Goal: Find specific page/section: Find specific page/section

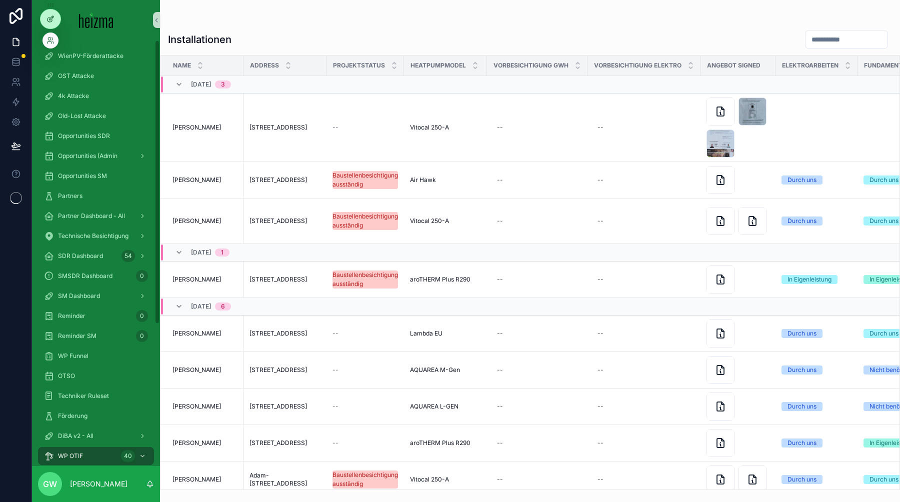
click at [50, 14] on div at bounding box center [51, 19] width 20 height 19
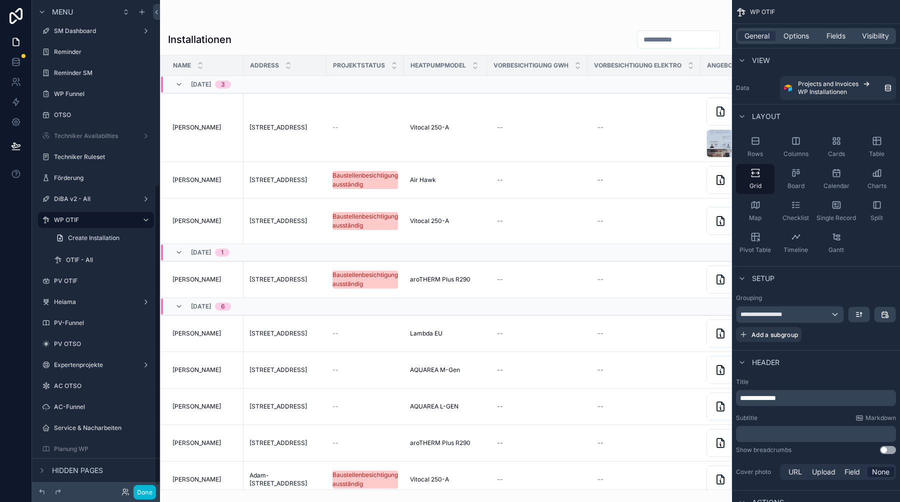
scroll to position [307, 0]
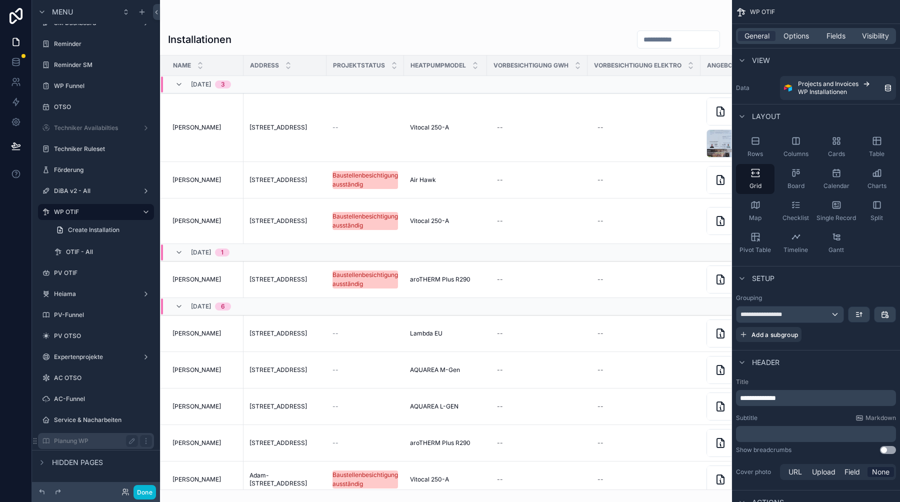
click at [83, 437] on label "Planung WP" at bounding box center [94, 441] width 80 height 8
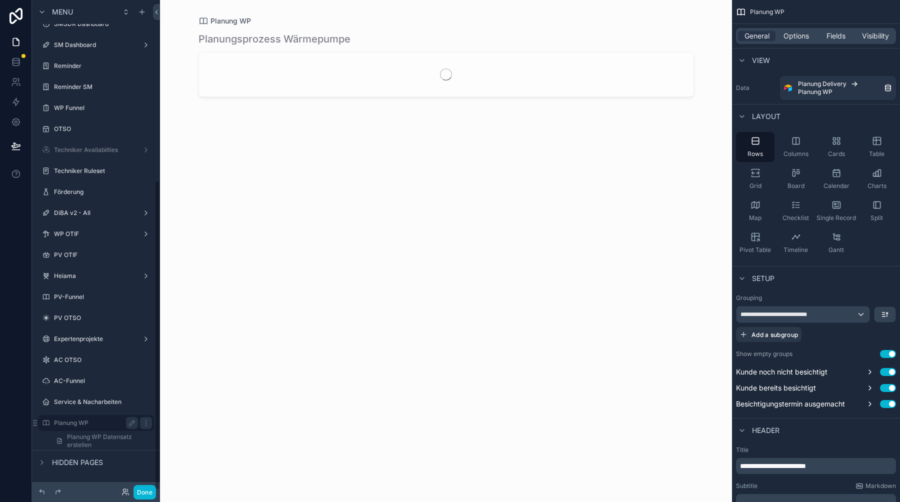
scroll to position [285, 0]
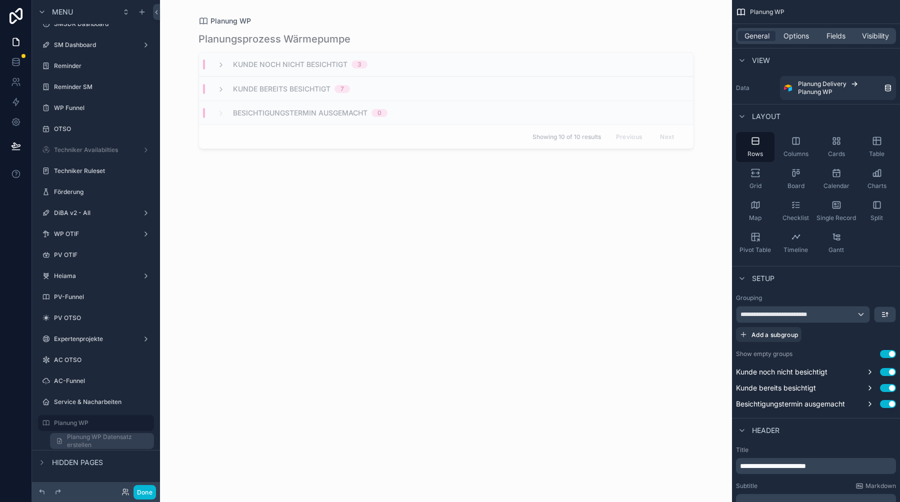
click at [102, 442] on span "Planung WP Datensatz erstellen" at bounding box center [107, 441] width 81 height 16
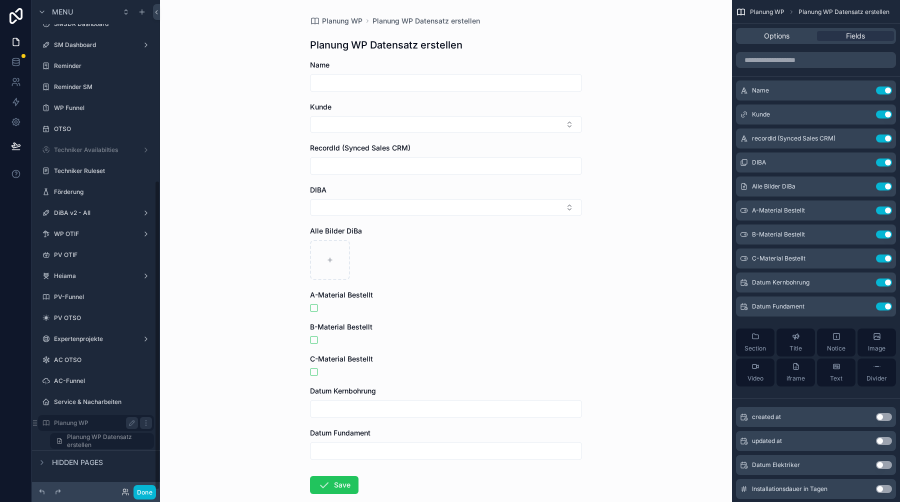
click at [90, 424] on label "Planung WP" at bounding box center [94, 423] width 80 height 8
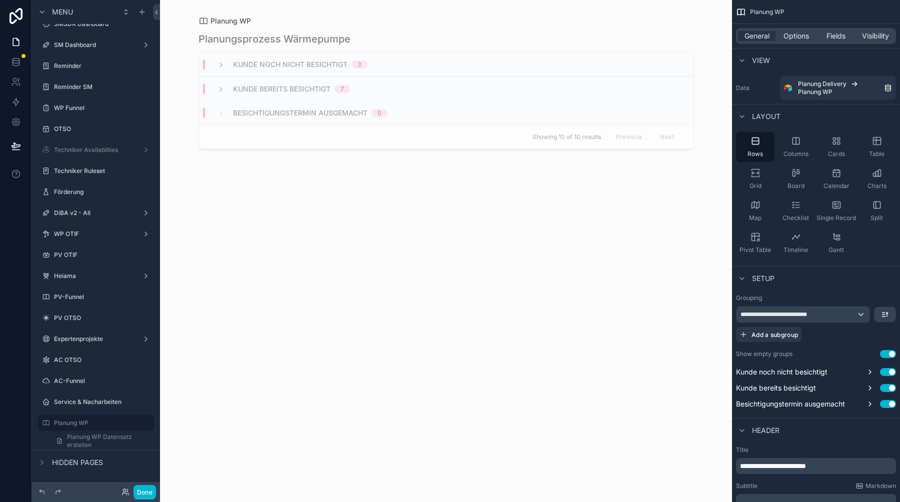
click at [216, 91] on div "scrollable content" at bounding box center [447, 245] width 512 height 490
click at [219, 91] on icon "scrollable content" at bounding box center [221, 90] width 8 height 8
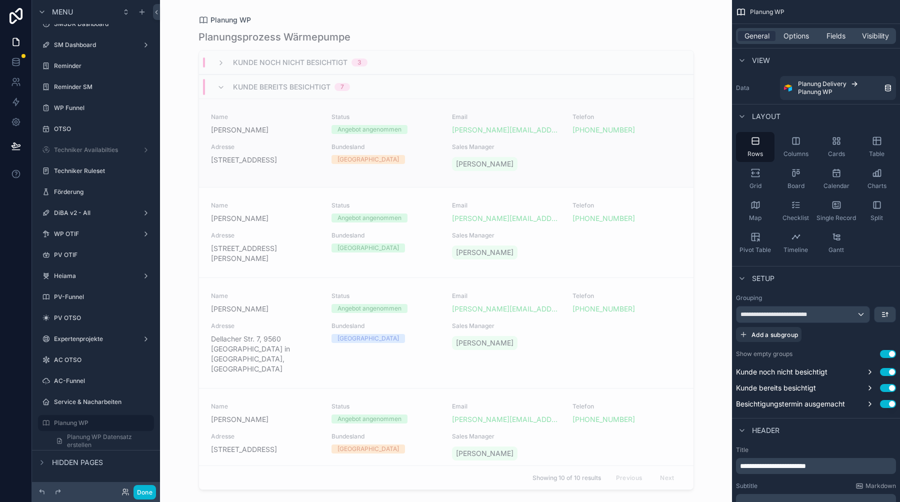
click at [299, 145] on span "Adresse" at bounding box center [265, 147] width 109 height 8
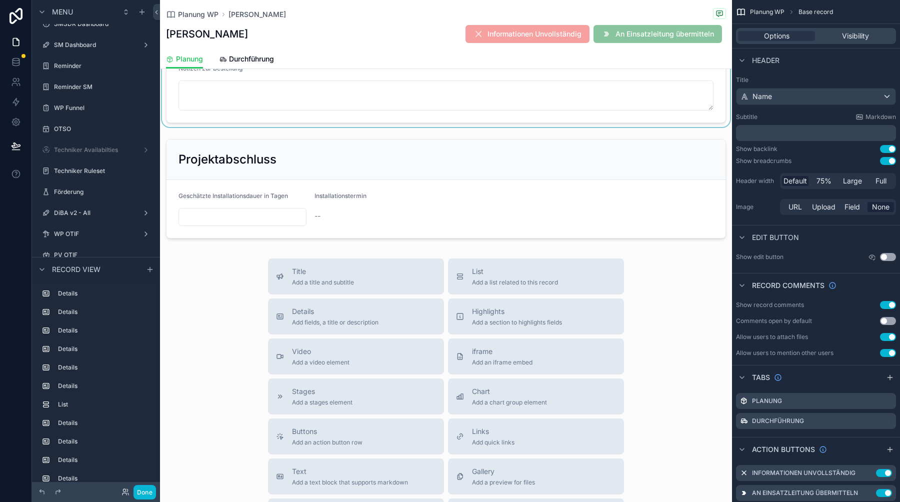
scroll to position [1582, 0]
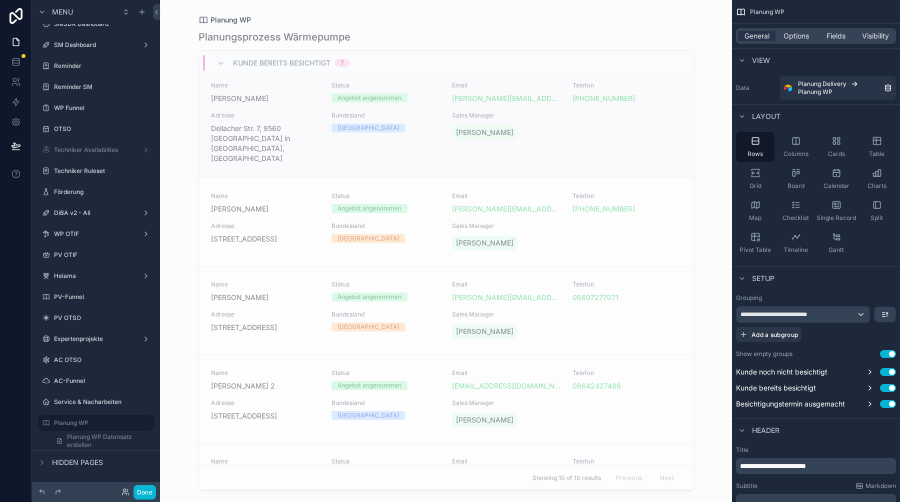
scroll to position [219, 0]
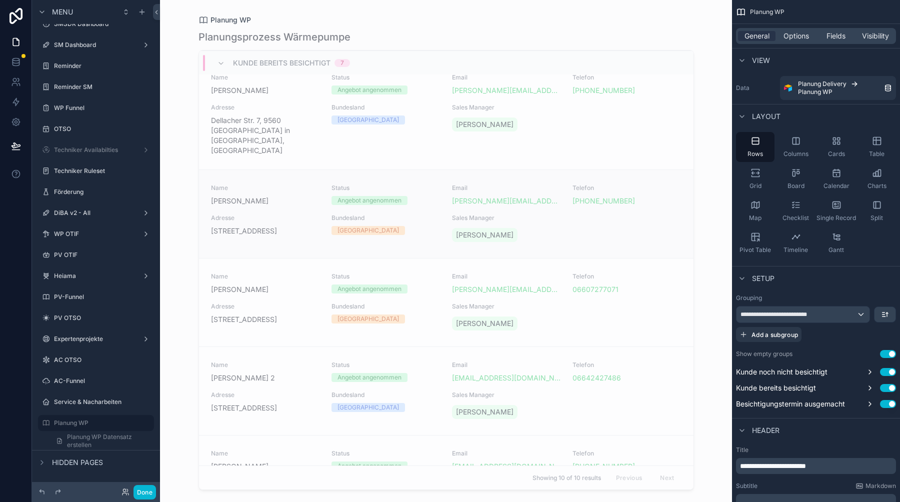
click at [416, 226] on div "[GEOGRAPHIC_DATA]" at bounding box center [386, 230] width 109 height 9
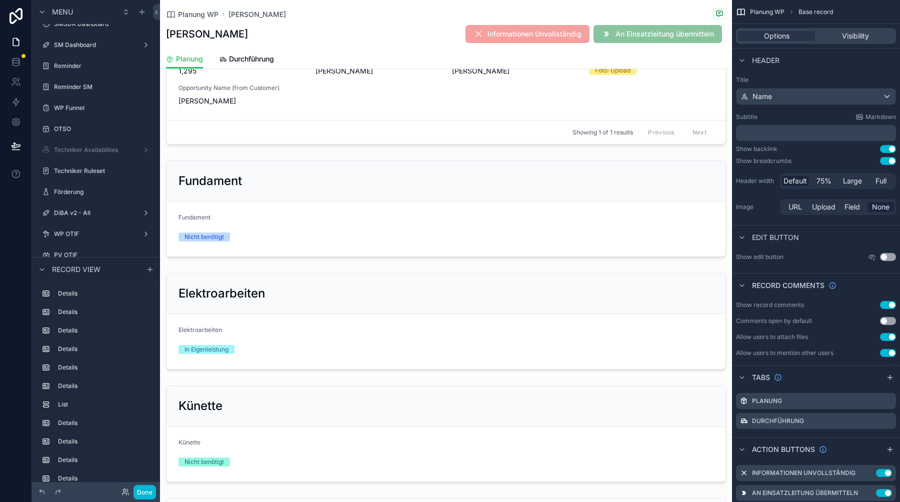
scroll to position [1114, 0]
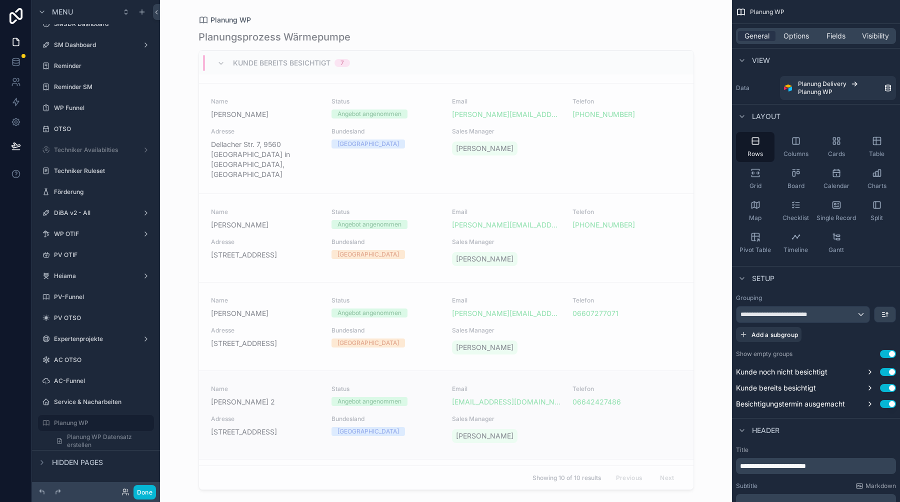
scroll to position [181, 0]
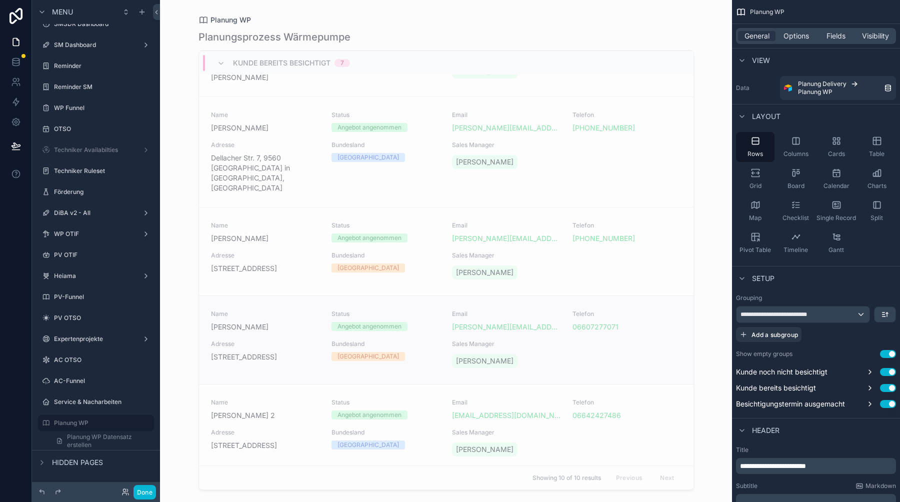
click at [278, 325] on div "Name [PERSON_NAME] Status Angebot angenommen Email [PERSON_NAME][EMAIL_ADDRESS]…" at bounding box center [446, 340] width 471 height 60
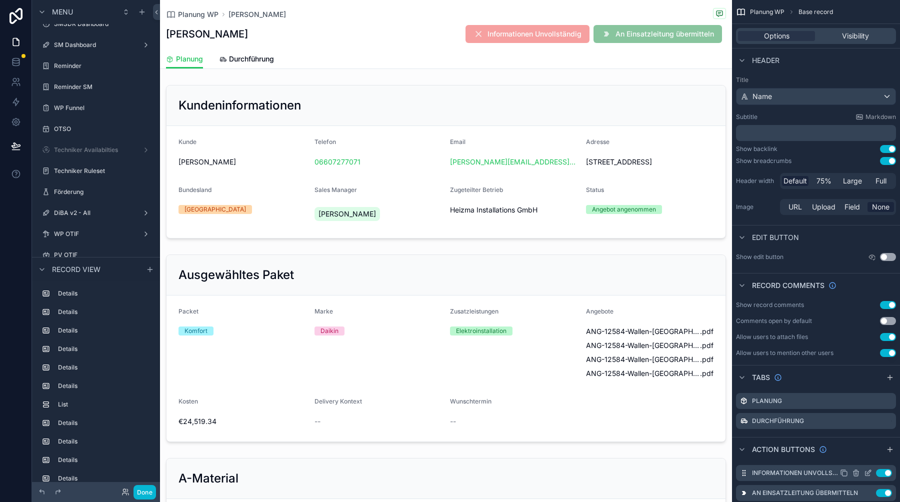
click at [865, 472] on icon "scrollable content" at bounding box center [868, 473] width 8 height 8
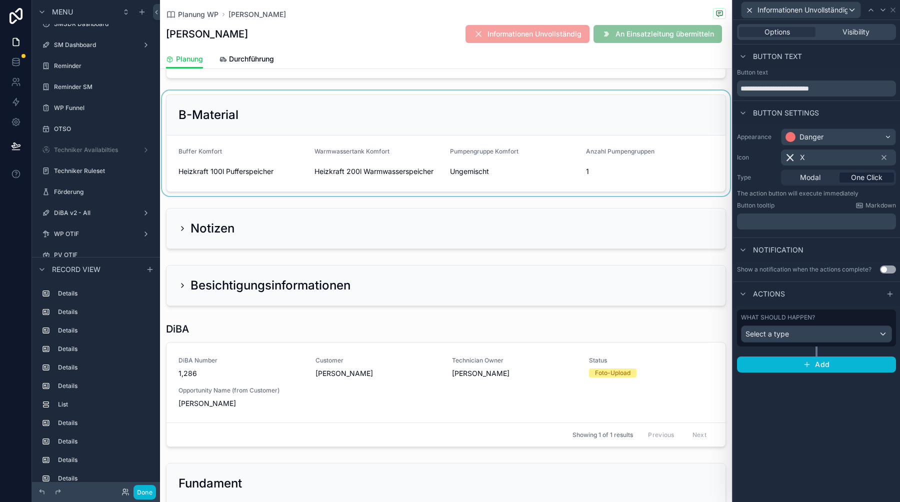
scroll to position [480, 0]
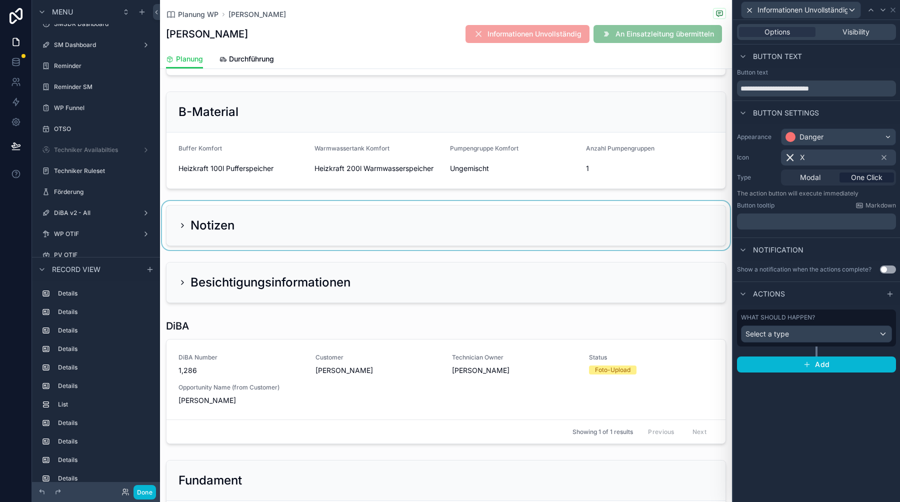
click at [184, 238] on div "scrollable content" at bounding box center [446, 225] width 572 height 49
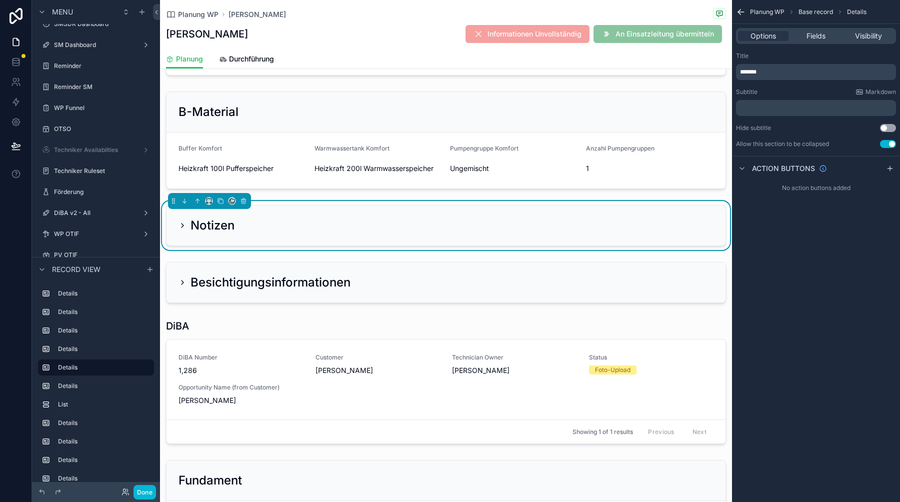
click at [184, 230] on icon "scrollable content" at bounding box center [183, 226] width 8 height 8
click at [185, 230] on icon "scrollable content" at bounding box center [183, 226] width 8 height 8
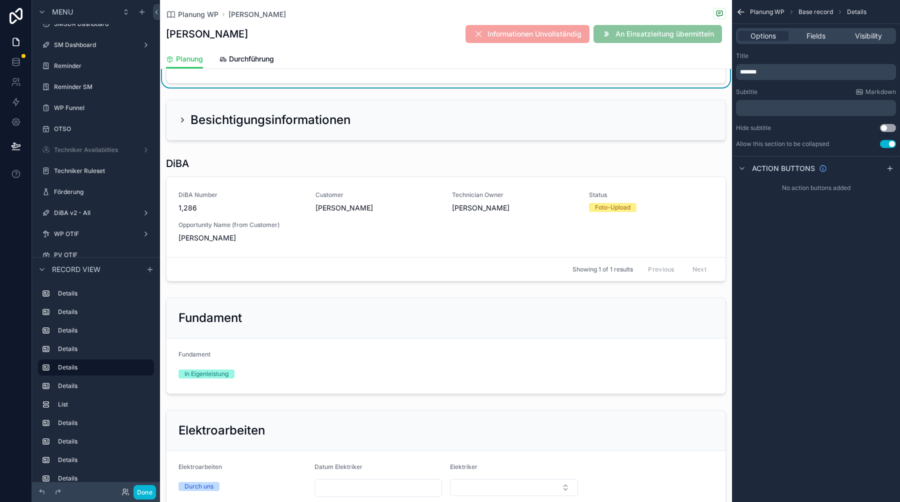
scroll to position [1328, 0]
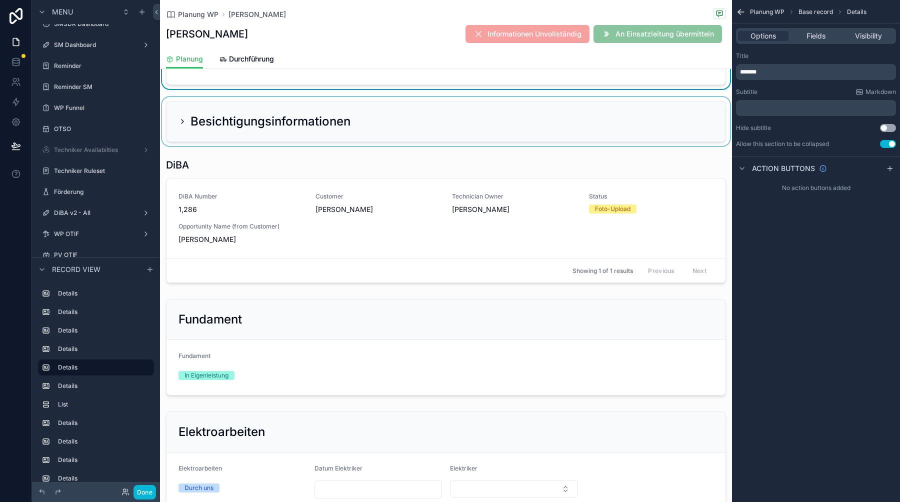
click at [183, 123] on div "scrollable content" at bounding box center [446, 121] width 572 height 49
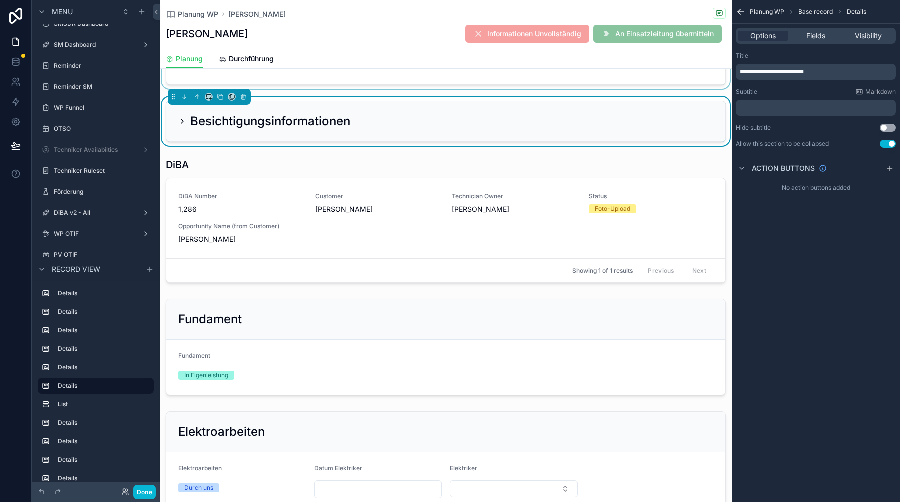
click at [183, 122] on icon "scrollable content" at bounding box center [183, 122] width 2 height 4
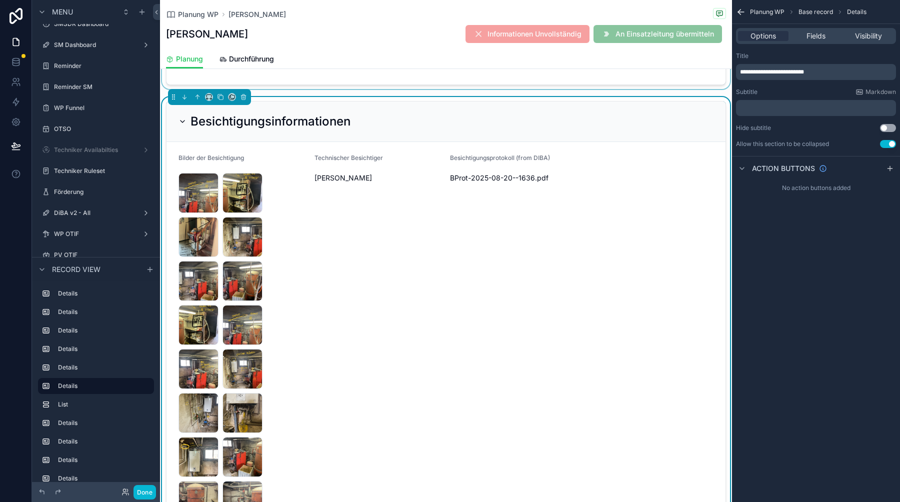
click at [183, 122] on icon "scrollable content" at bounding box center [183, 122] width 8 height 8
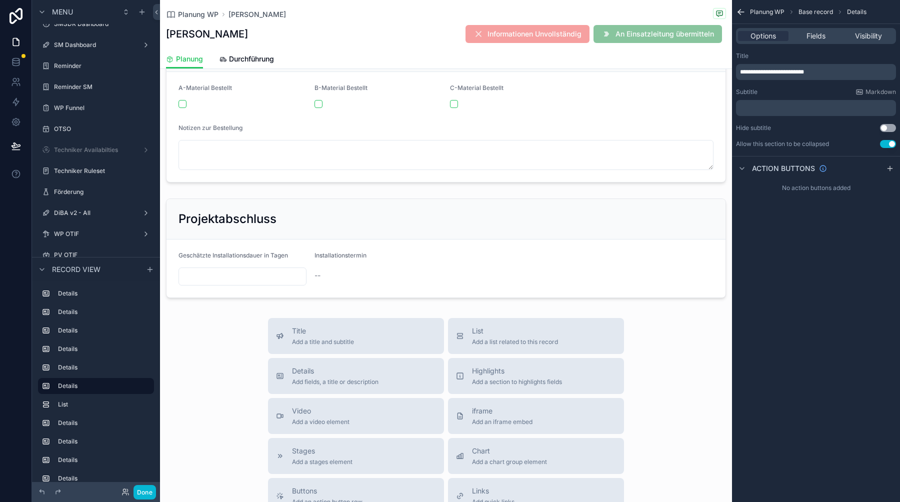
scroll to position [2225, 0]
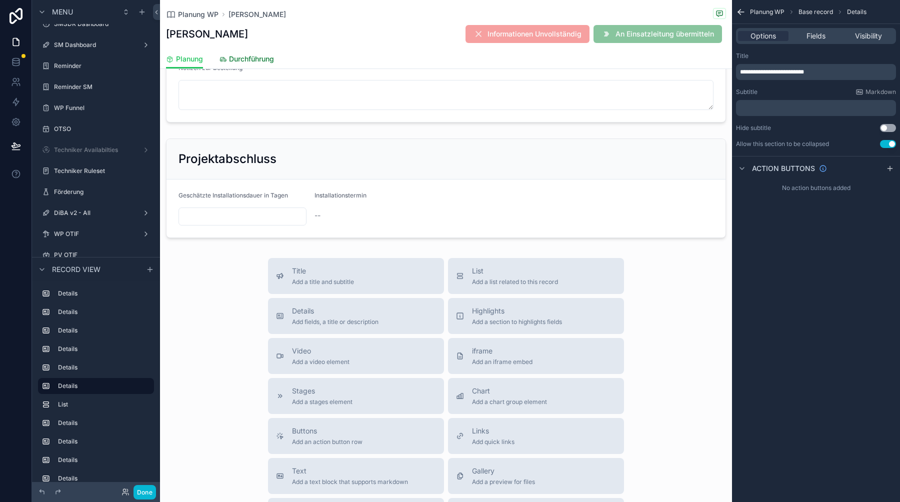
click at [253, 60] on span "Durchführung" at bounding box center [251, 59] width 45 height 10
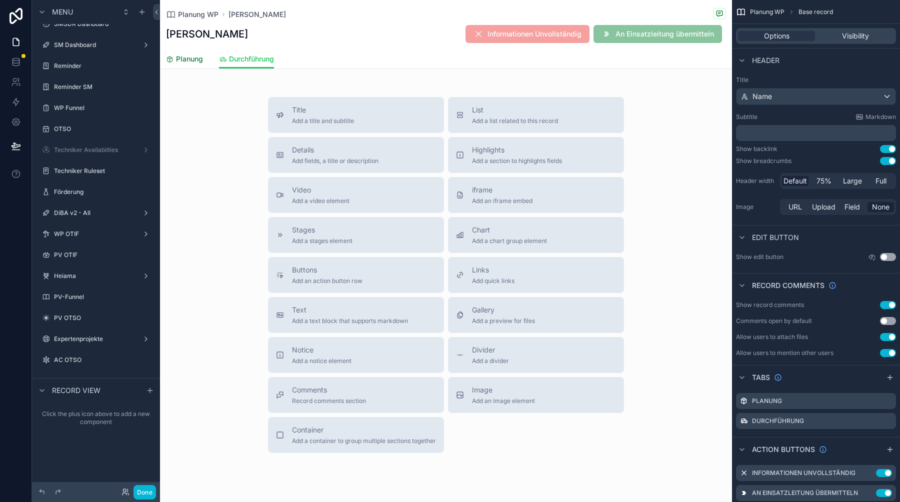
click at [185, 67] on link "Planung" at bounding box center [184, 60] width 37 height 20
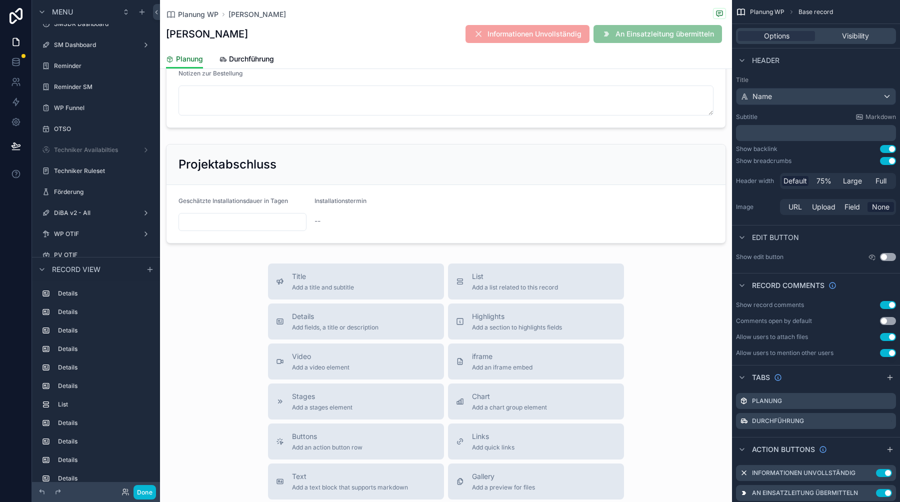
scroll to position [2237, 0]
